Goal: Task Accomplishment & Management: Use online tool/utility

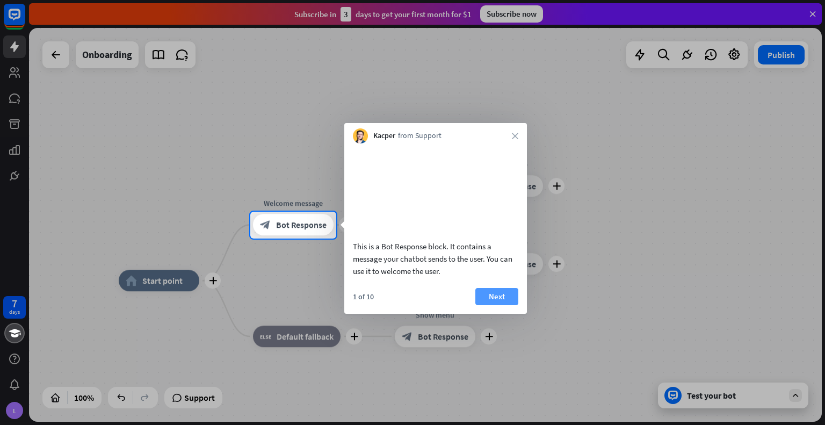
click at [498, 305] on button "Next" at bounding box center [496, 296] width 43 height 17
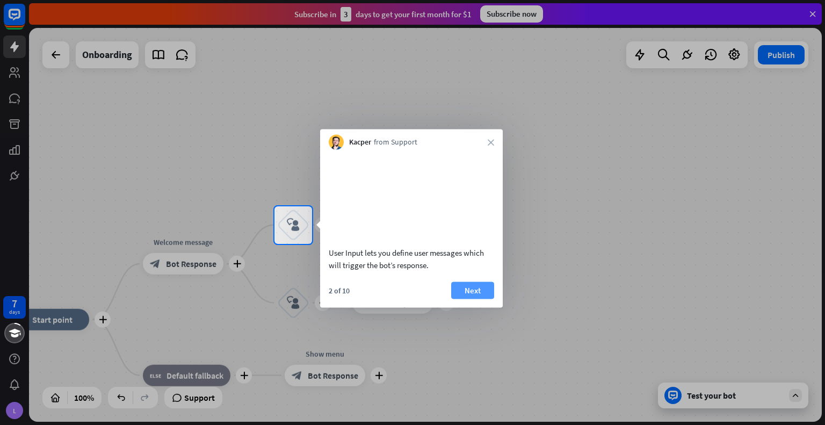
click at [468, 299] on button "Next" at bounding box center [472, 290] width 43 height 17
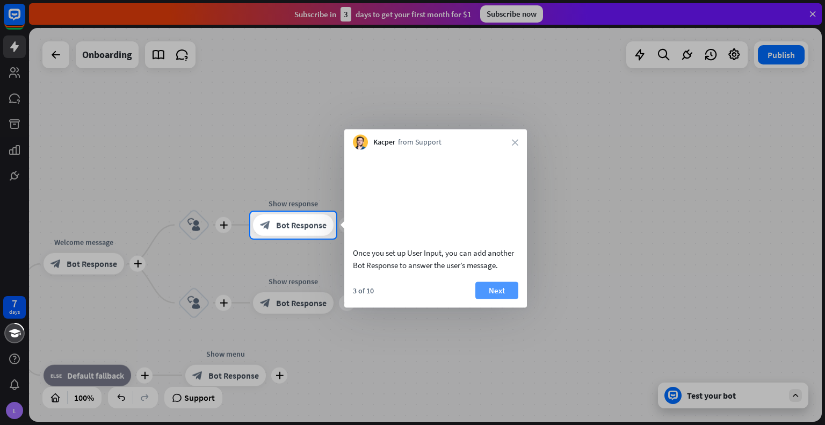
click at [485, 299] on button "Next" at bounding box center [496, 290] width 43 height 17
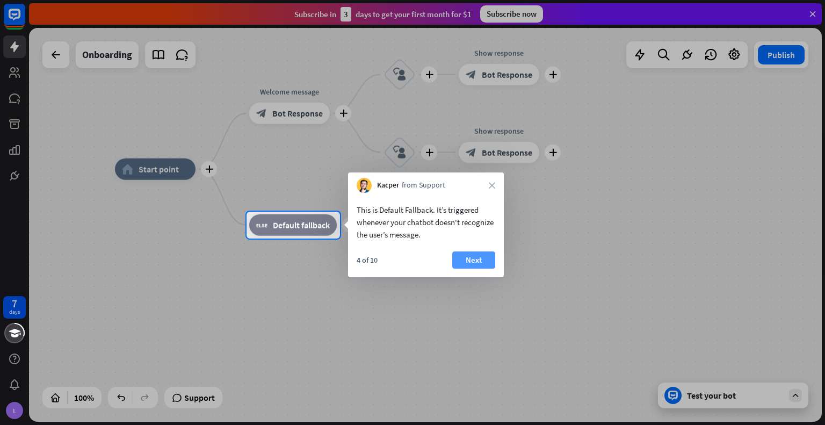
click at [473, 254] on button "Next" at bounding box center [473, 259] width 43 height 17
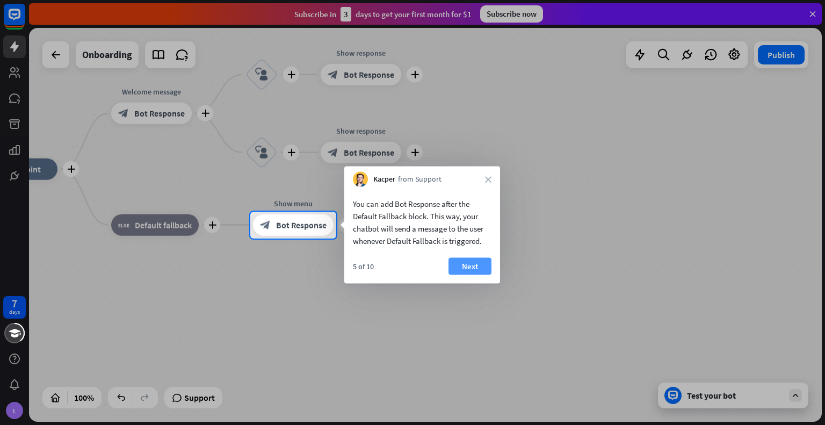
click at [474, 263] on button "Next" at bounding box center [470, 266] width 43 height 17
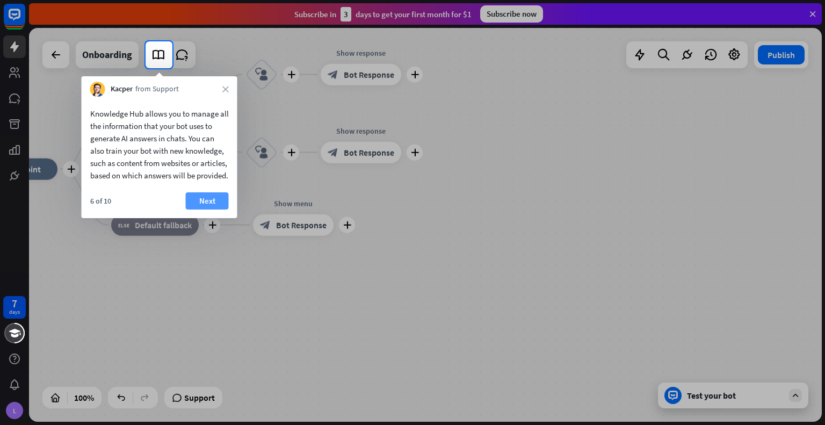
click at [213, 209] on button "Next" at bounding box center [207, 200] width 43 height 17
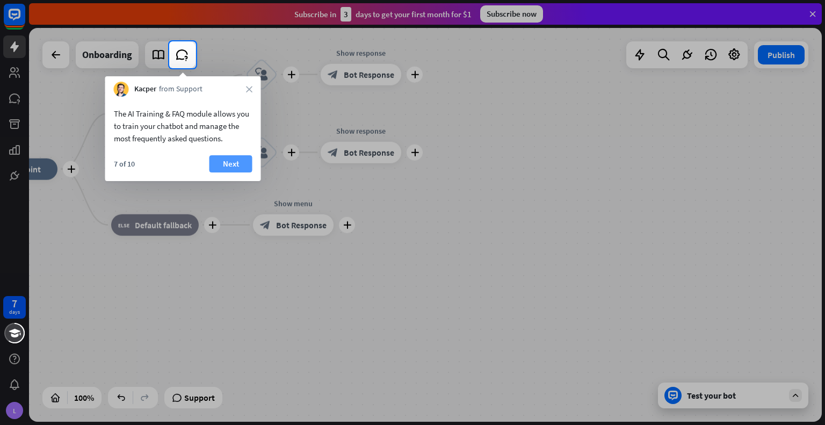
click at [222, 165] on button "Next" at bounding box center [231, 163] width 43 height 17
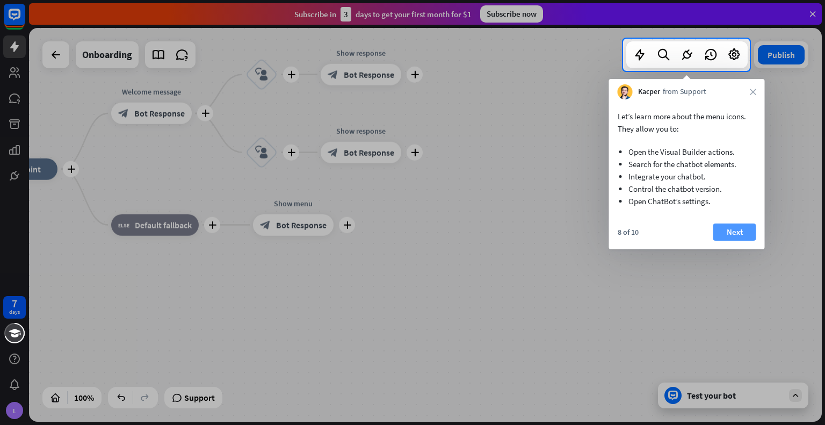
click at [750, 227] on button "Next" at bounding box center [735, 232] width 43 height 17
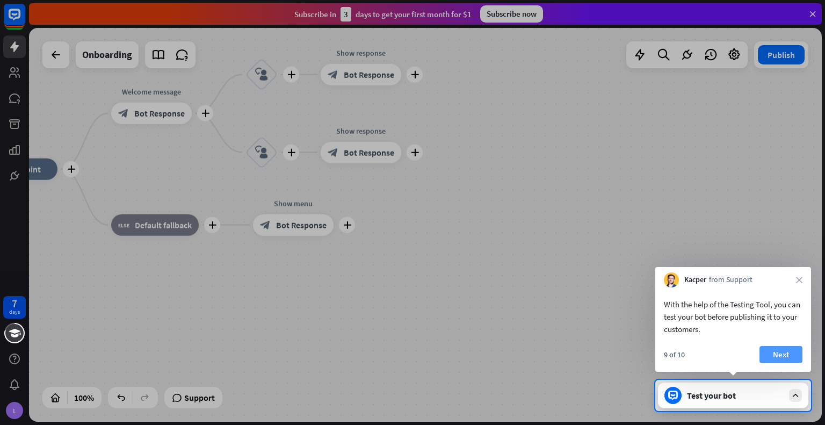
click at [783, 356] on button "Next" at bounding box center [781, 354] width 43 height 17
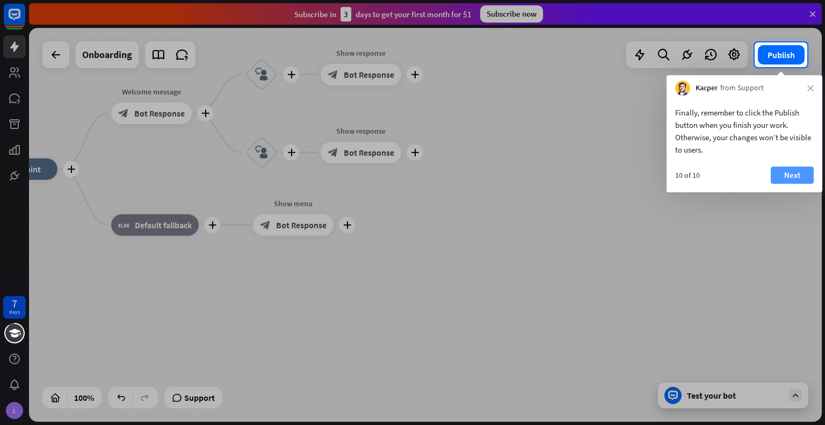
click at [782, 178] on button "Next" at bounding box center [792, 175] width 43 height 17
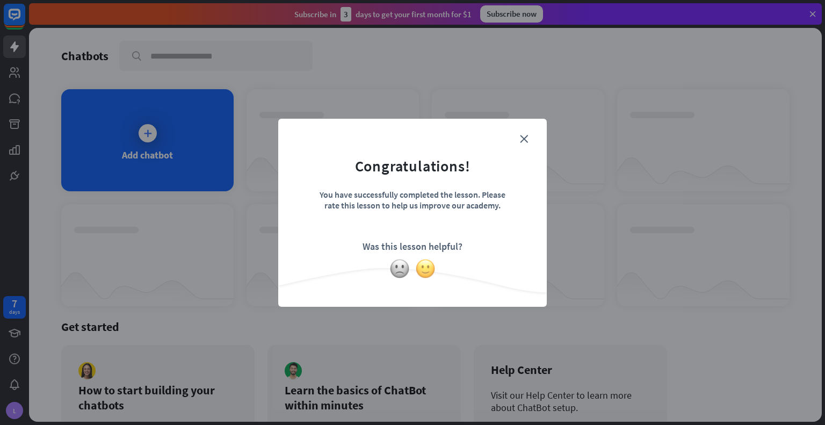
click at [430, 268] on img at bounding box center [425, 268] width 20 height 20
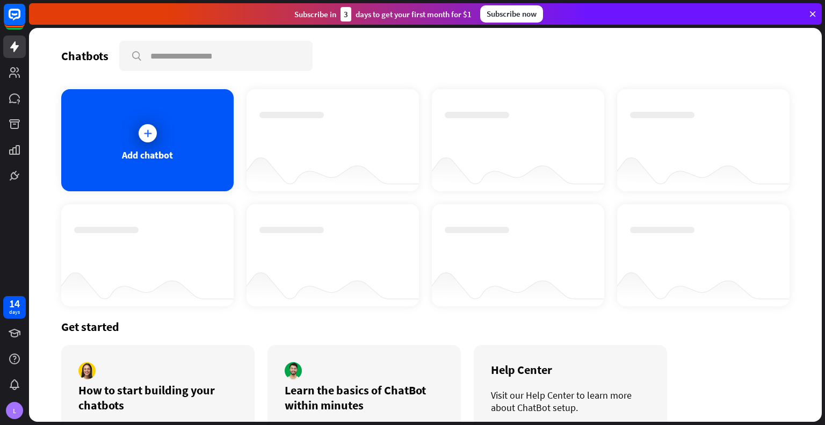
scroll to position [54, 0]
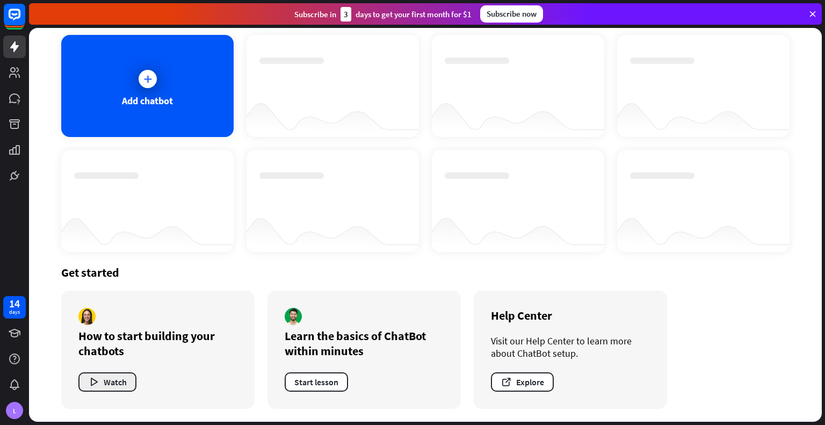
click at [89, 391] on button "Watch" at bounding box center [107, 381] width 58 height 19
click at [624, 75] on div "close" at bounding box center [412, 212] width 825 height 425
click at [154, 81] on div at bounding box center [148, 79] width 18 height 18
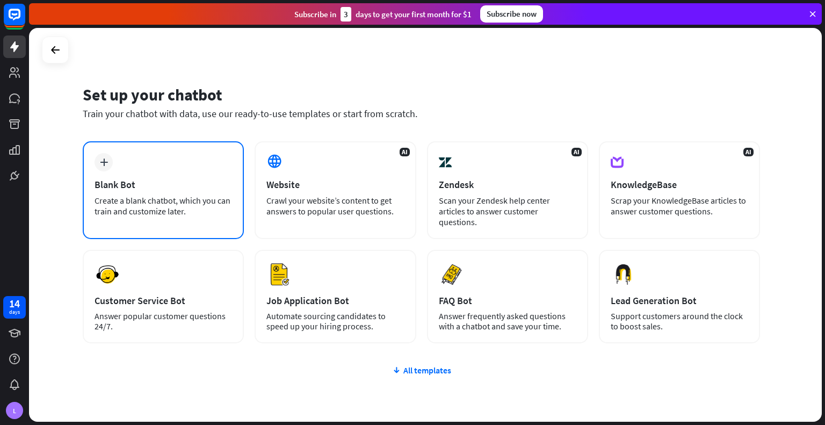
click at [181, 181] on div "Blank Bot" at bounding box center [164, 184] width 138 height 12
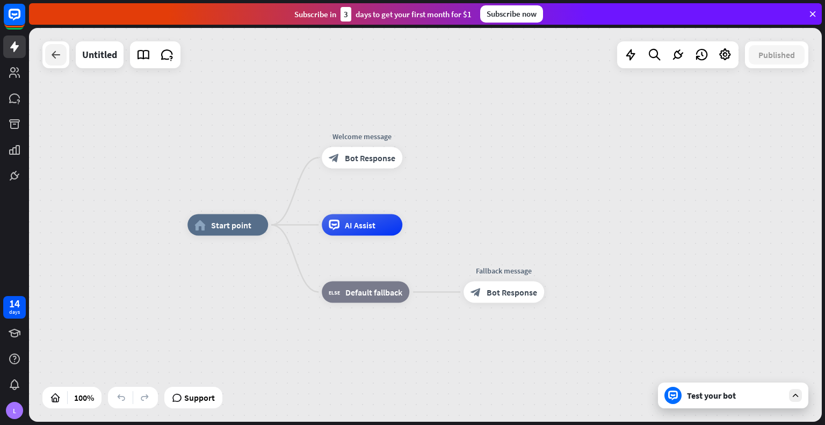
click at [56, 62] on div at bounding box center [55, 54] width 21 height 21
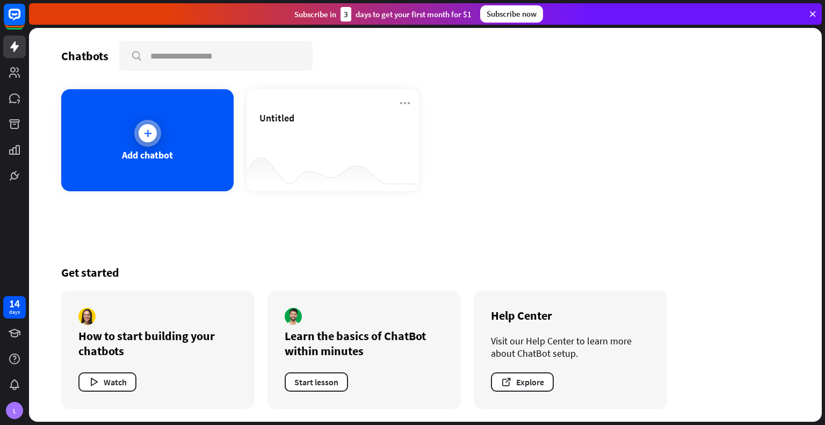
click at [171, 149] on div "Add chatbot" at bounding box center [147, 155] width 51 height 12
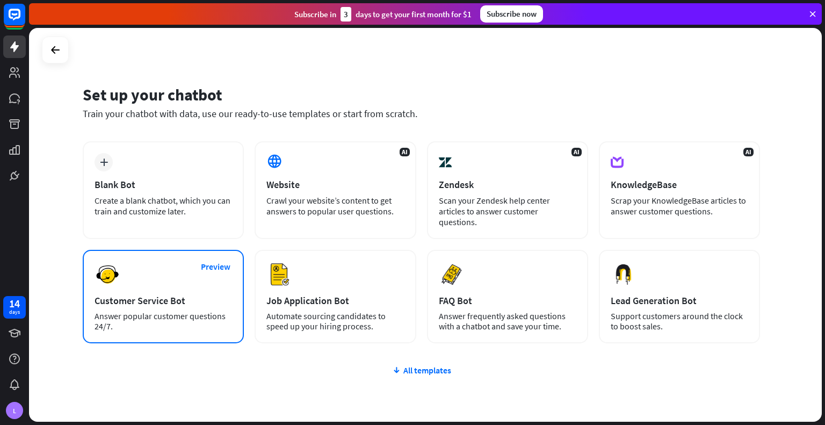
click at [153, 319] on div "Answer popular customer questions 24/7." at bounding box center [164, 321] width 138 height 20
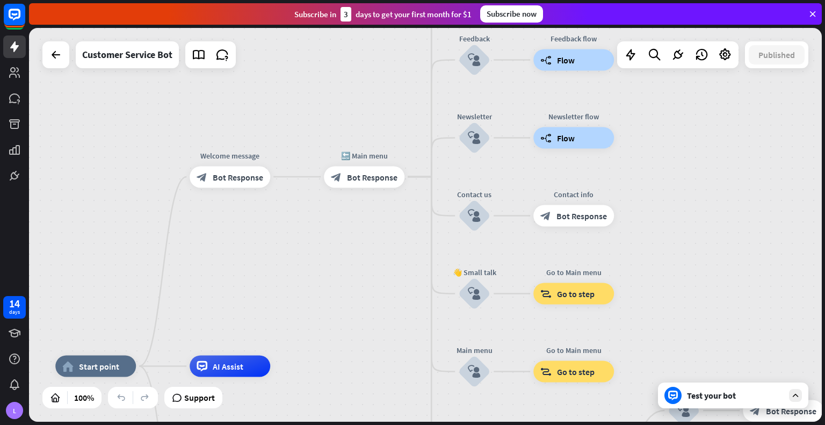
drag, startPoint x: 446, startPoint y: 216, endPoint x: 307, endPoint y: 385, distance: 219.0
click at [307, 385] on div "home_2 Start point Welcome message block_bot_response Bot Response 🔙 Main menu …" at bounding box center [425, 225] width 793 height 394
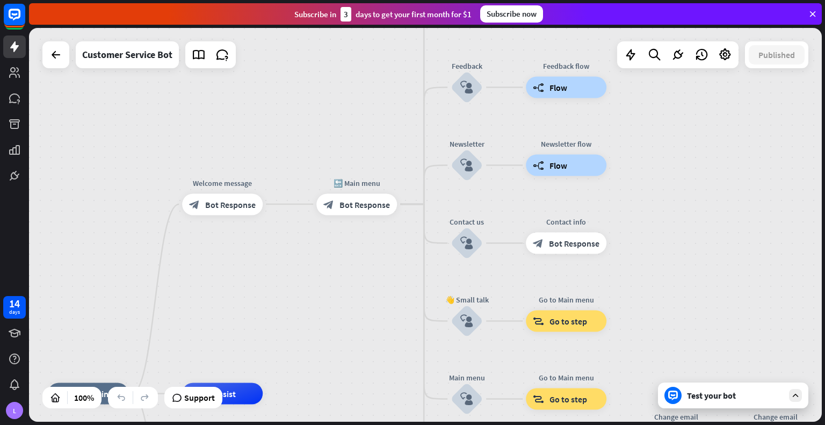
drag, startPoint x: 347, startPoint y: 198, endPoint x: 351, endPoint y: 296, distance: 98.4
click at [351, 296] on div "home_2 Start point Welcome message block_bot_response Bot Response 🔙 Main menu …" at bounding box center [425, 225] width 793 height 394
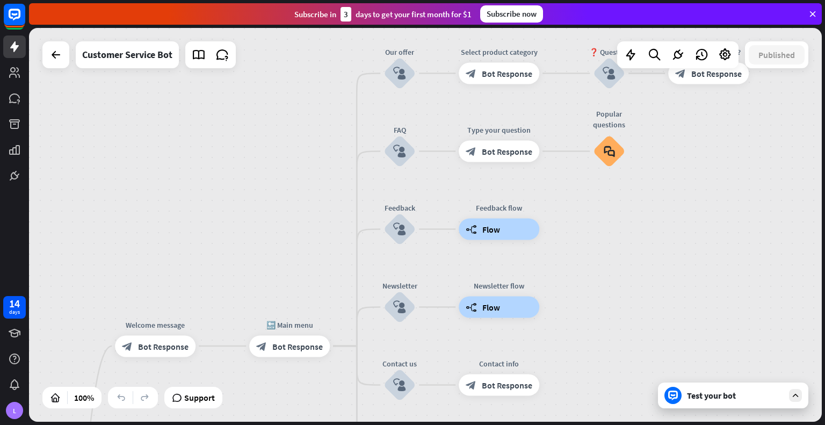
drag, startPoint x: 351, startPoint y: 296, endPoint x: 270, endPoint y: 450, distance: 174.5
click at [270, 424] on html "14 days L close Product Help First steps Get started with ChatBot Help Center F…" at bounding box center [412, 212] width 825 height 425
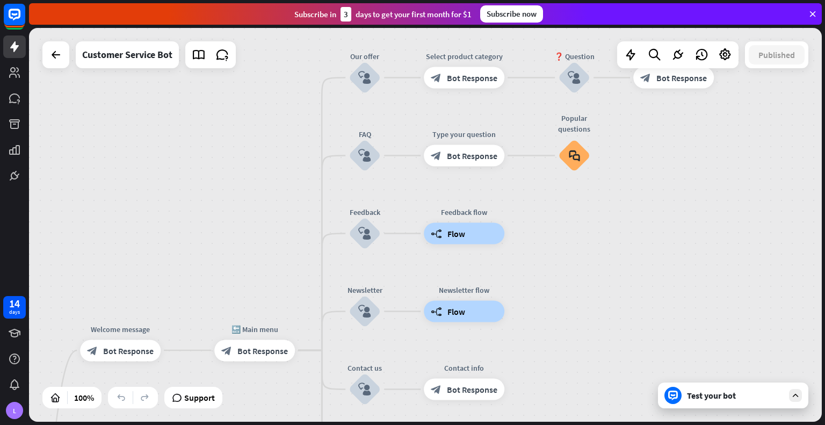
drag, startPoint x: 613, startPoint y: 381, endPoint x: 596, endPoint y: -65, distance: 446.8
click at [596, 0] on html "14 days L close Product Help First steps Get started with ChatBot Help Center F…" at bounding box center [412, 212] width 825 height 425
